Goal: Navigation & Orientation: Find specific page/section

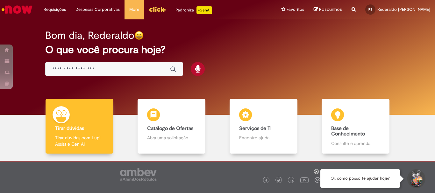
scroll to position [31, 0]
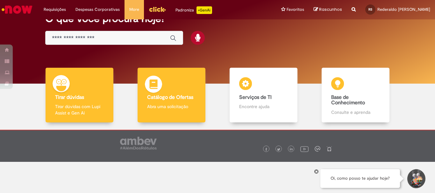
click at [163, 98] on b "Catálogo de Ofertas" at bounding box center [170, 97] width 46 height 6
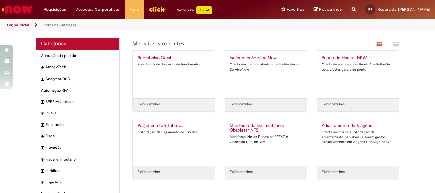
scroll to position [54, 0]
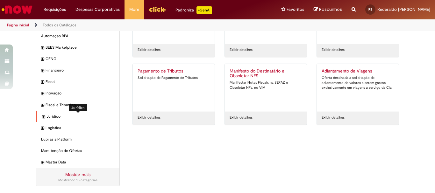
click at [51, 116] on span "Jurídico Itens" at bounding box center [81, 116] width 68 height 5
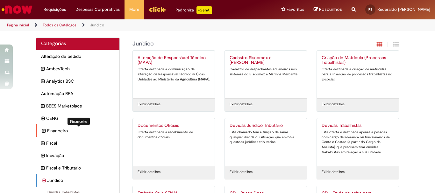
click at [54, 131] on span "Financeiro Itens" at bounding box center [81, 131] width 68 height 6
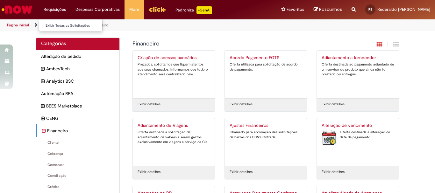
click at [61, 8] on li "Requisições Exibir Todas as Solicitações" at bounding box center [55, 9] width 32 height 19
click at [57, 24] on link "Exibir Todas as Solicitações" at bounding box center [74, 25] width 70 height 7
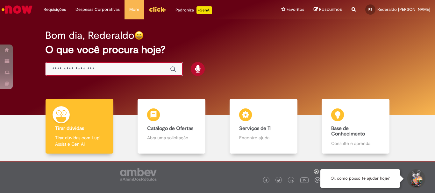
click at [68, 69] on input "Basta digitar aqui" at bounding box center [108, 69] width 112 height 7
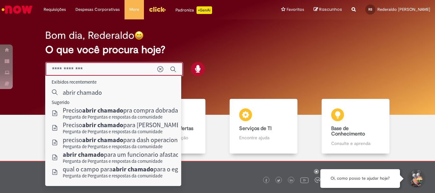
scroll to position [31, 0]
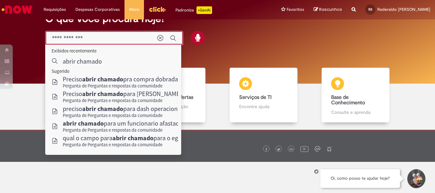
type input "**********"
click at [210, 49] on div "Bom dia, Rederaldo O que você procura hoje?" at bounding box center [218, 36] width 426 height 96
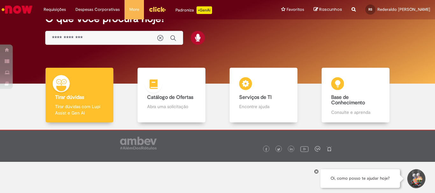
scroll to position [0, 0]
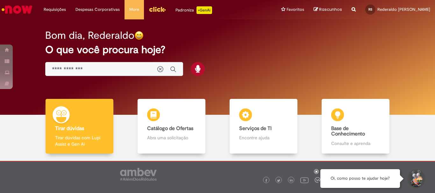
click at [291, 43] on div "Bom dia, Rederaldo O que você procura hoje?" at bounding box center [217, 53] width 367 height 54
